Goal: Book appointment/travel/reservation

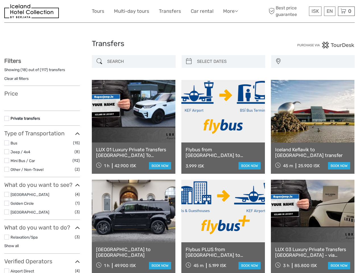
select select
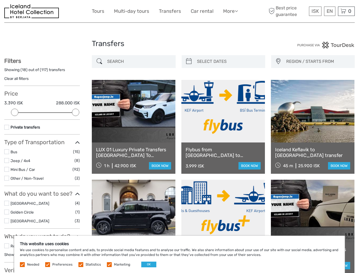
click at [230, 11] on link "More" at bounding box center [230, 11] width 15 height 8
click at [237, 11] on icon at bounding box center [236, 11] width 3 height 5
click at [315, 11] on span "ISK" at bounding box center [315, 11] width 7 height 6
click at [330, 11] on div "EN English Español Deutsch" at bounding box center [329, 11] width 11 height 9
click at [346, 11] on div "0 Items Total 0 ISK Checkout The shopping cart is empty." at bounding box center [346, 11] width 17 height 9
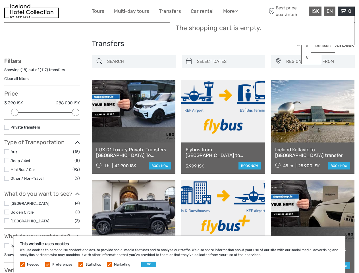
click at [15, 112] on div at bounding box center [14, 112] width 7 height 7
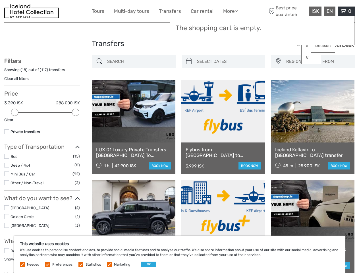
click at [76, 112] on div "Filters Showing ( 18 ) out of ( 117 ) transfers Clear all filters Price 3.390 I…" at bounding box center [42, 214] width 76 height 315
click at [189, 80] on link at bounding box center [223, 111] width 84 height 63
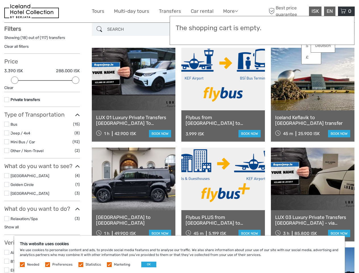
click at [228, 61] on link at bounding box center [223, 79] width 84 height 63
click at [278, 61] on link at bounding box center [313, 79] width 84 height 63
